Goal: Information Seeking & Learning: Check status

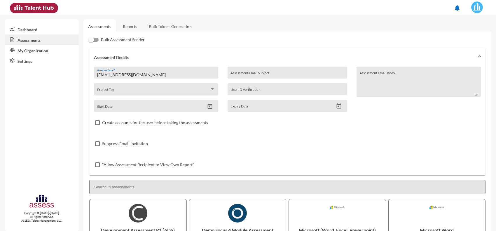
click at [128, 25] on link "Reports" at bounding box center [130, 26] width 24 height 14
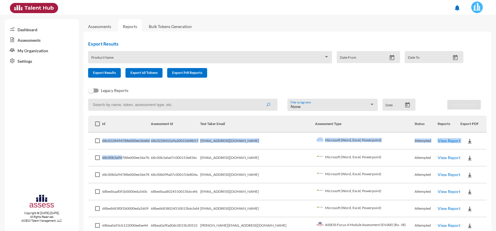
drag, startPoint x: 106, startPoint y: 138, endPoint x: 124, endPoint y: 155, distance: 25.2
click at [133, 148] on td "68c0228494788e000ee36e8d" at bounding box center [126, 140] width 48 height 17
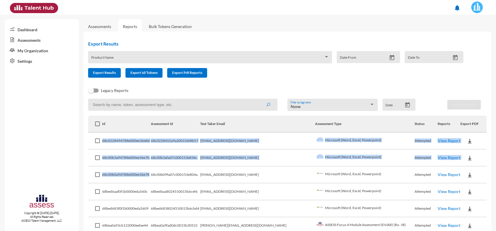
drag, startPoint x: 104, startPoint y: 140, endPoint x: 159, endPoint y: 168, distance: 61.9
click at [150, 165] on td "68c00b3a94788e000ee36e7b" at bounding box center [126, 157] width 48 height 17
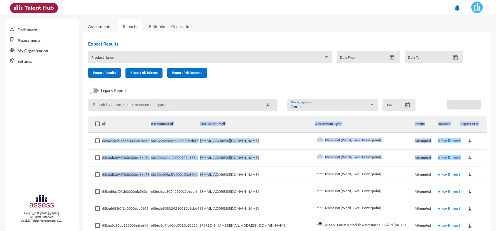
drag, startPoint x: 106, startPoint y: 123, endPoint x: 240, endPoint y: 181, distance: 146.5
click at [240, 181] on td "[EMAIL_ADDRESS][DOMAIN_NAME]" at bounding box center [257, 174] width 115 height 17
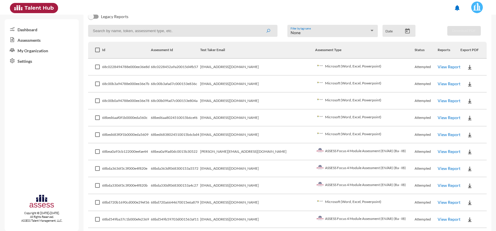
scroll to position [109, 0]
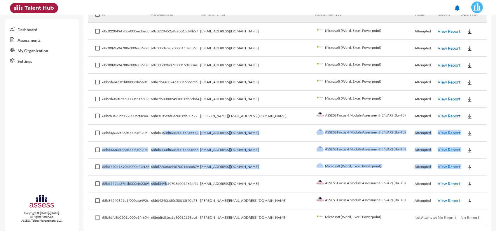
drag, startPoint x: 178, startPoint y: 175, endPoint x: 174, endPoint y: 131, distance: 44.2
click at [176, 167] on td "68bd720a6644670015e6a879" at bounding box center [175, 166] width 49 height 17
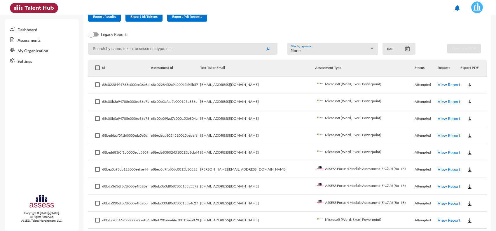
scroll to position [0, 0]
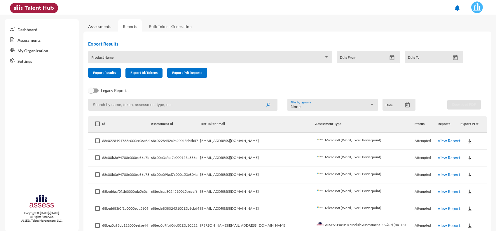
drag, startPoint x: 95, startPoint y: 106, endPoint x: 142, endPoint y: 154, distance: 67.4
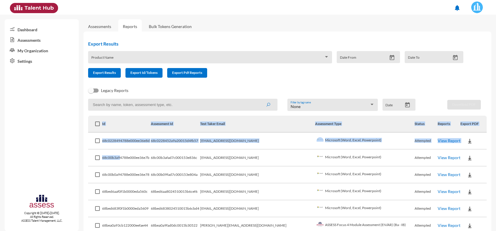
drag, startPoint x: 103, startPoint y: 123, endPoint x: 123, endPoint y: 157, distance: 39.7
click at [123, 157] on td "68c00b3a94788e000ee36e7b" at bounding box center [126, 157] width 48 height 17
